Goal: Task Accomplishment & Management: Use online tool/utility

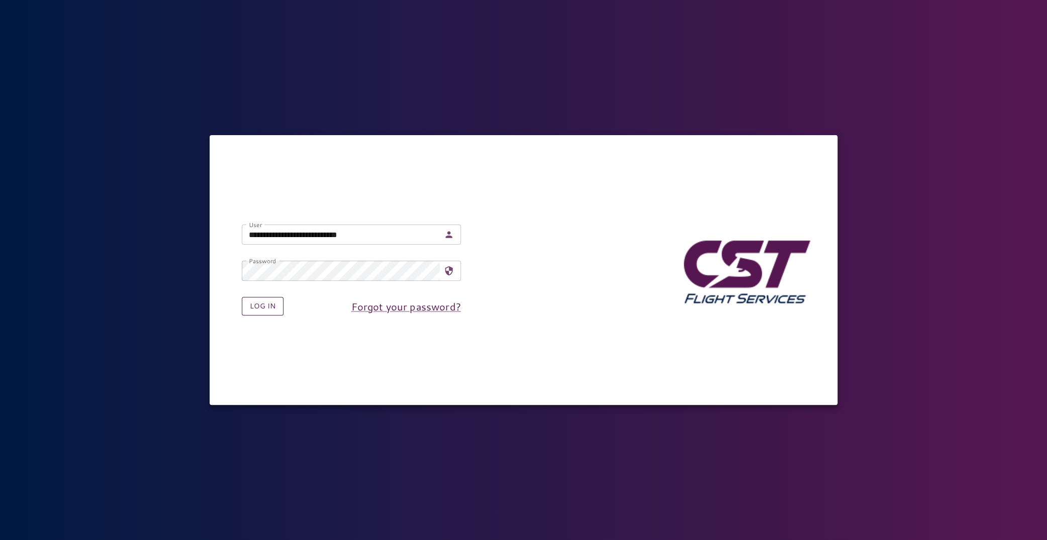
click at [275, 309] on button "Log in" at bounding box center [263, 306] width 42 height 19
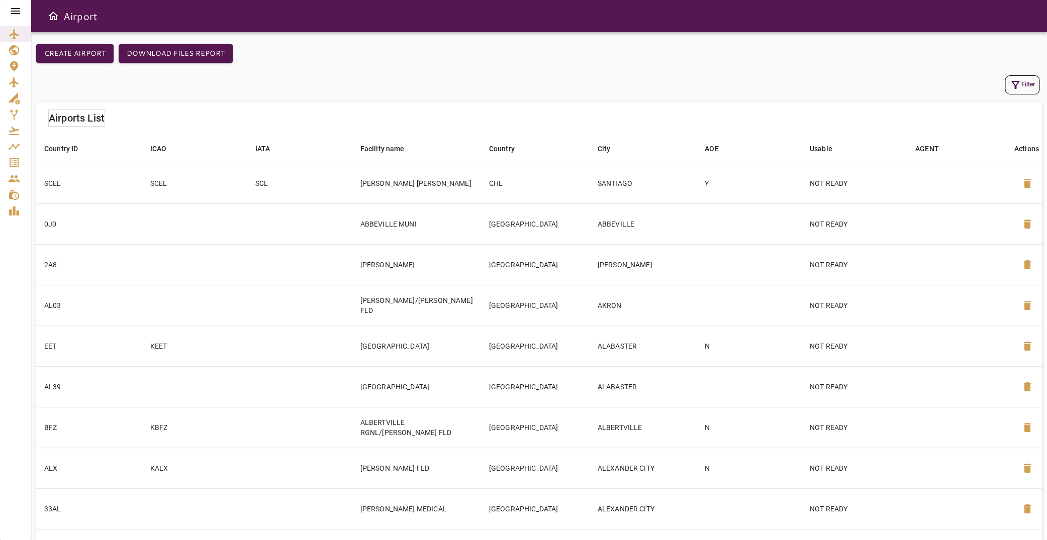
click at [17, 13] on icon at bounding box center [16, 11] width 12 height 12
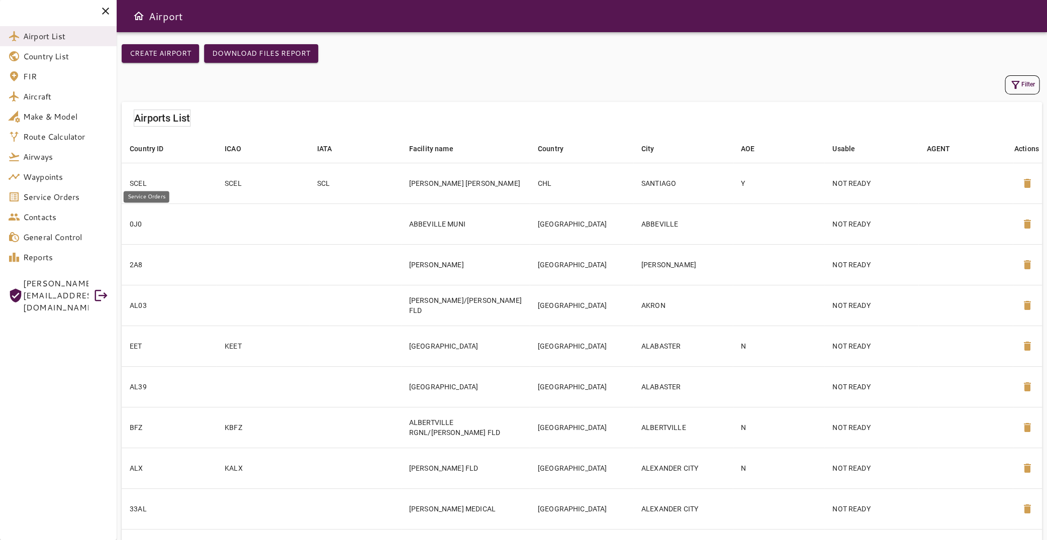
click at [69, 199] on span "Service Orders" at bounding box center [65, 197] width 85 height 12
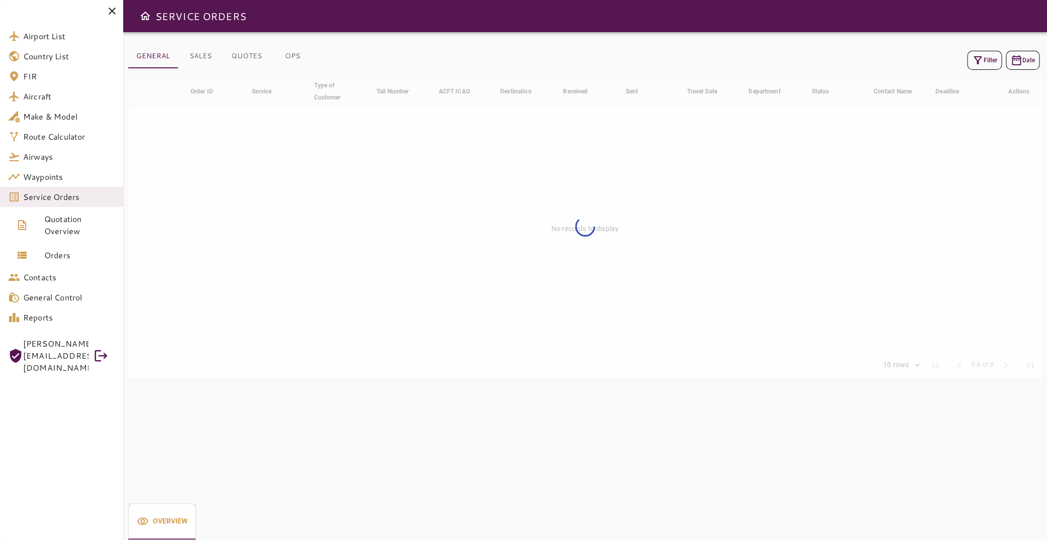
click at [975, 62] on button "Filter" at bounding box center [984, 60] width 35 height 19
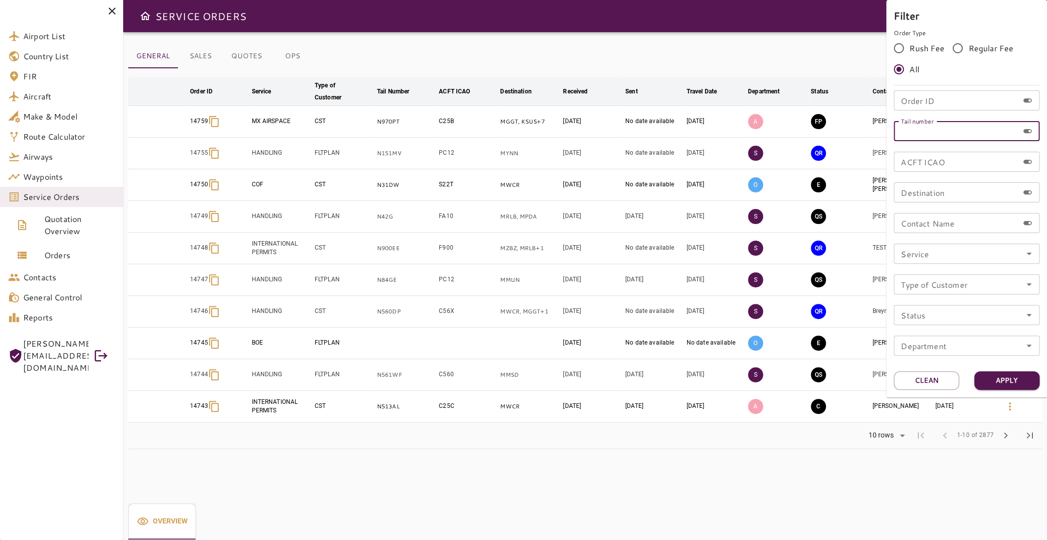
click at [936, 133] on input "Tail number" at bounding box center [956, 131] width 125 height 20
type input "******"
click at [1005, 375] on button "Apply" at bounding box center [1006, 380] width 65 height 19
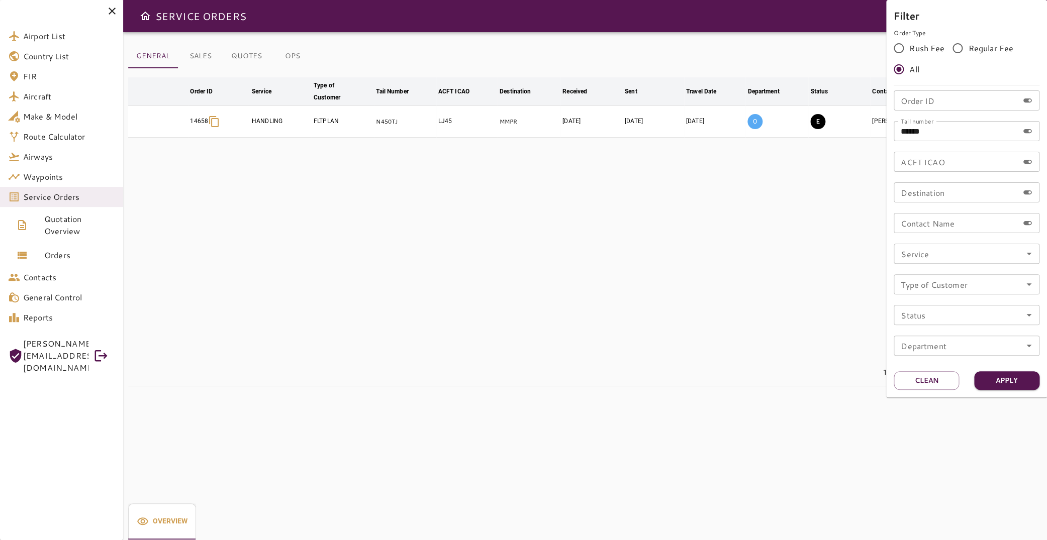
click at [504, 307] on div at bounding box center [523, 270] width 1047 height 540
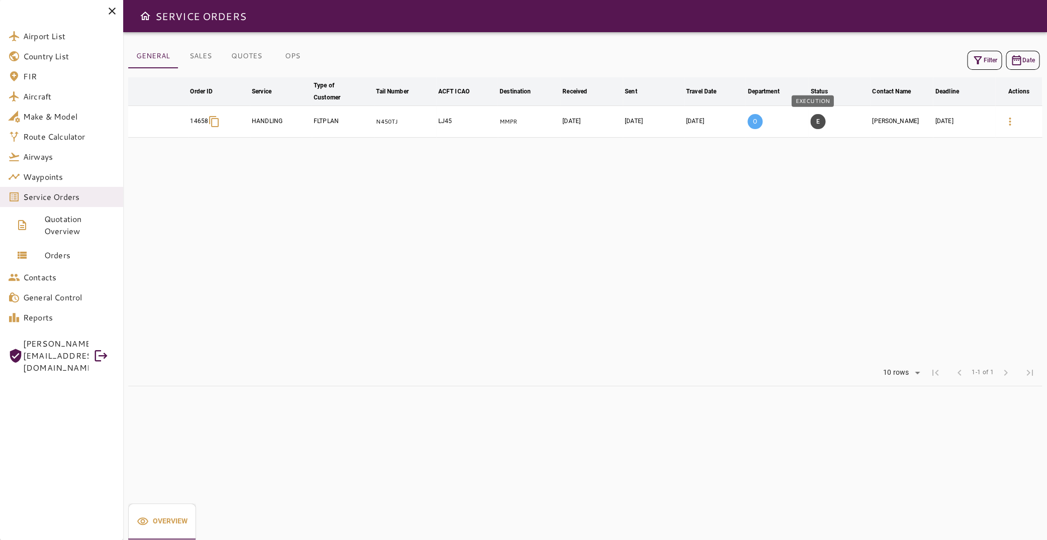
click at [810, 120] on button "E" at bounding box center [817, 121] width 15 height 15
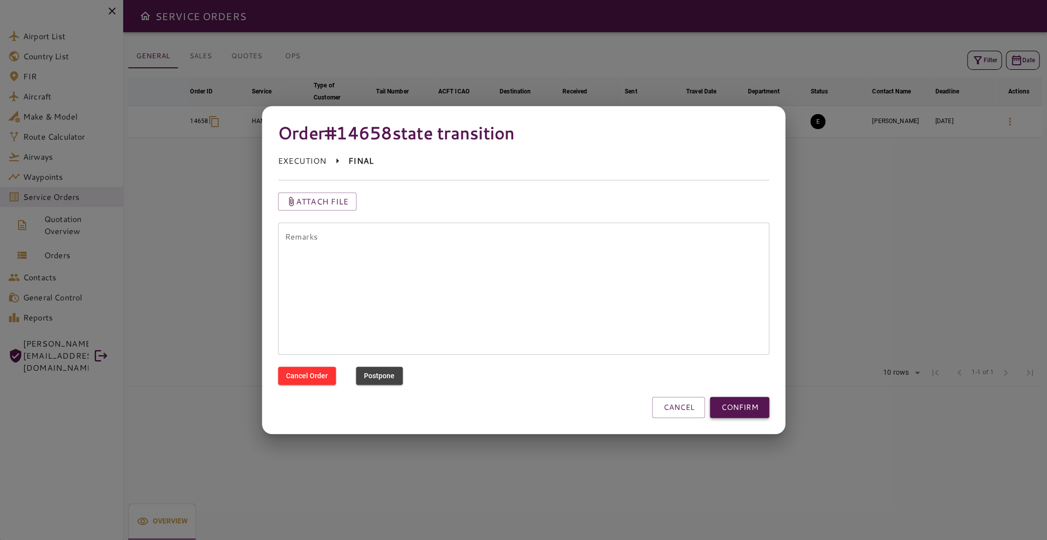
click at [738, 409] on button "CONFIRM" at bounding box center [739, 407] width 59 height 21
